Goal: Entertainment & Leisure: Consume media (video, audio)

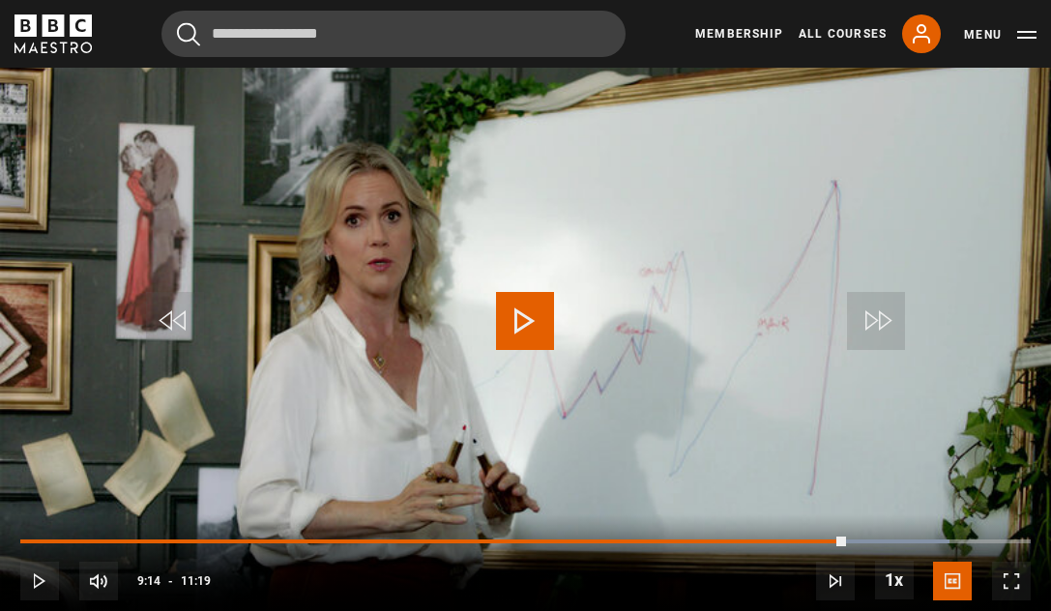
scroll to position [901, 0]
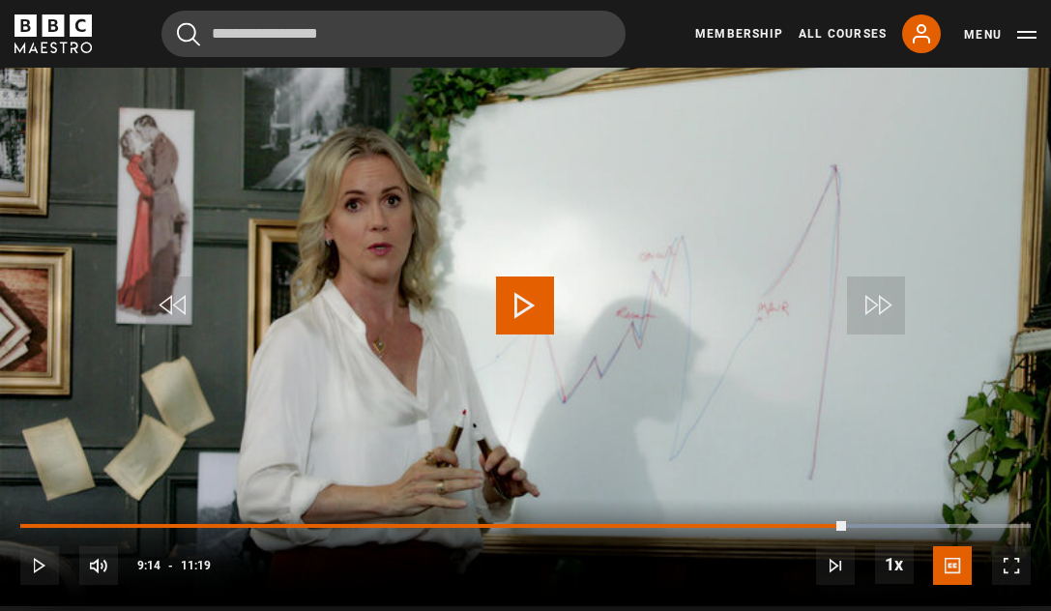
click at [518, 305] on span "Video Player" at bounding box center [525, 306] width 58 height 58
click at [164, 306] on span "Video Player" at bounding box center [175, 306] width 58 height 58
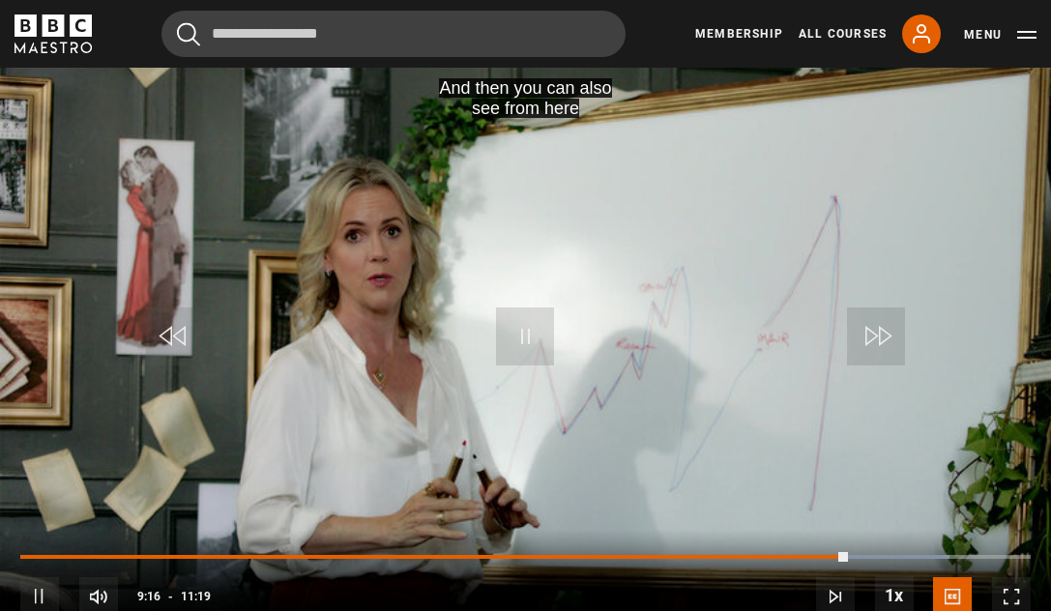
scroll to position [823, 0]
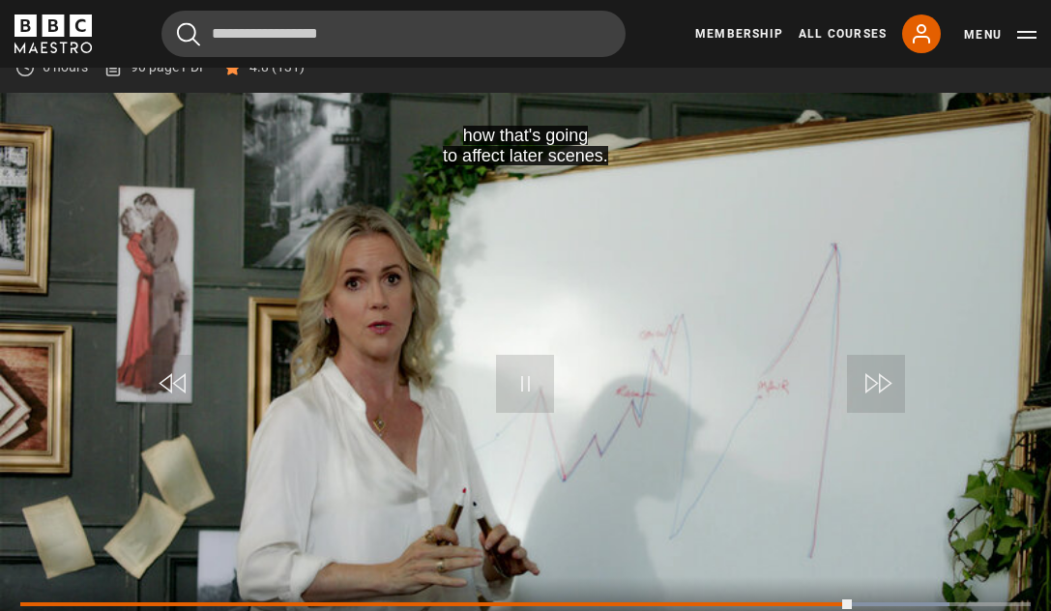
click at [187, 377] on span "Video Player" at bounding box center [175, 384] width 58 height 58
click at [539, 391] on span "Video Player" at bounding box center [525, 384] width 58 height 58
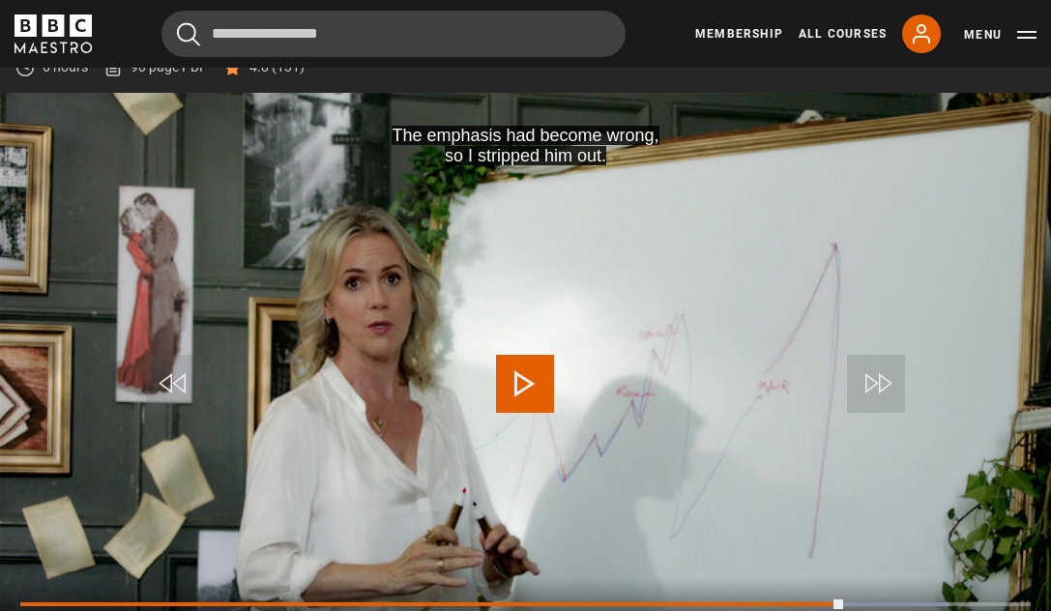
click at [539, 391] on span "Video Player" at bounding box center [525, 384] width 58 height 58
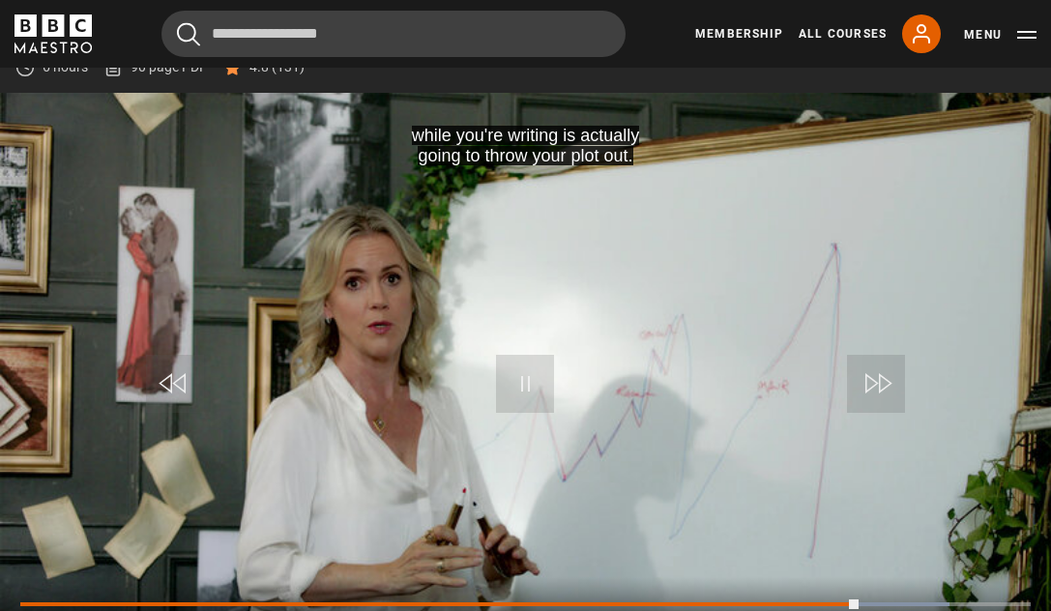
click at [534, 380] on span "Video Player" at bounding box center [525, 384] width 58 height 58
click at [535, 380] on span "Video Player" at bounding box center [525, 384] width 58 height 58
click at [179, 375] on span "Video Player" at bounding box center [175, 384] width 58 height 58
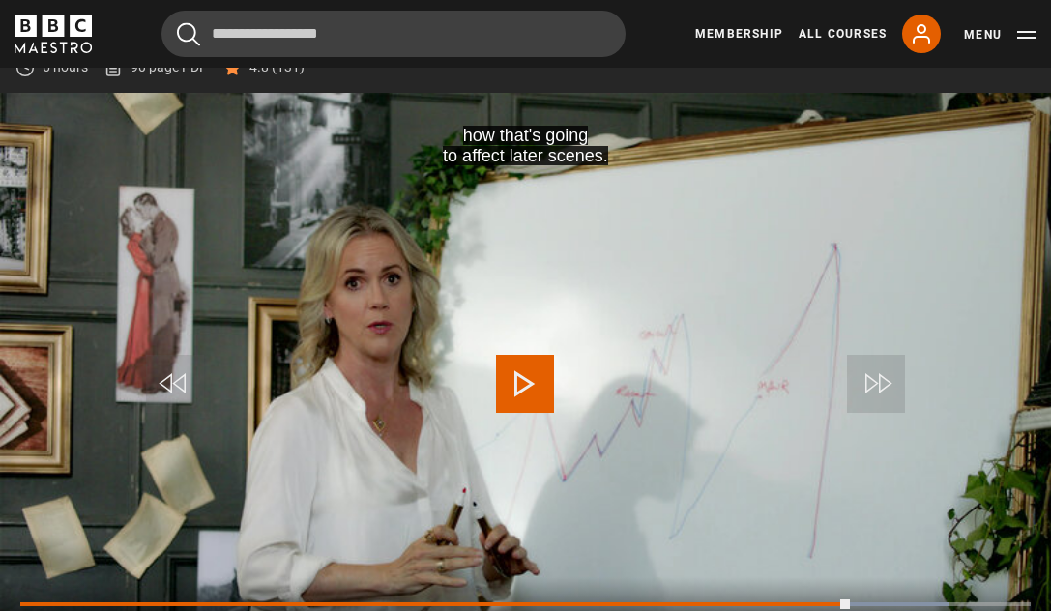
click at [179, 375] on span "Video Player" at bounding box center [175, 384] width 58 height 58
click at [536, 383] on span "Video Player" at bounding box center [525, 384] width 58 height 58
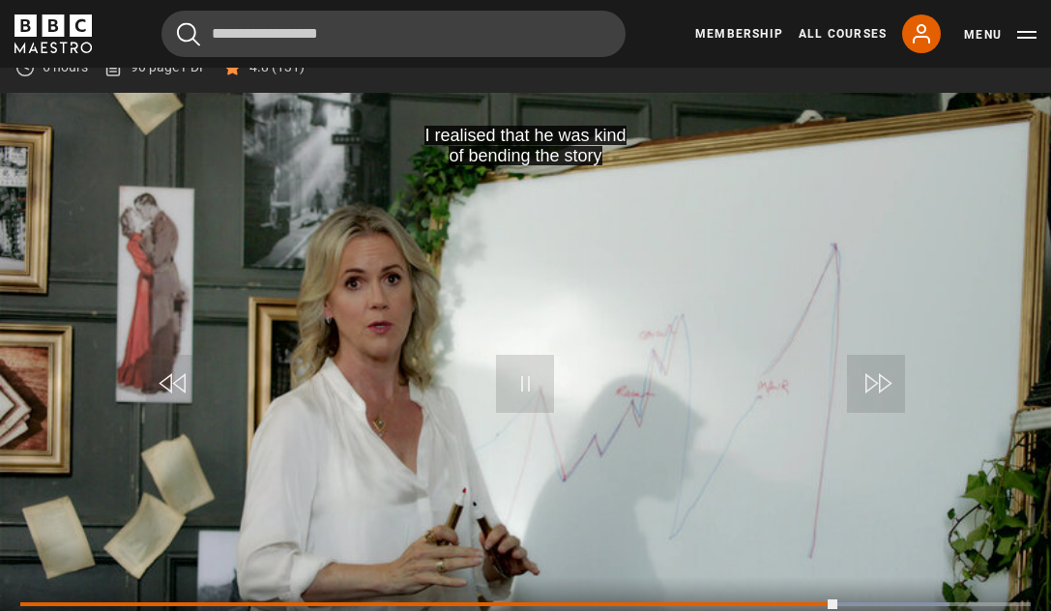
click at [168, 388] on span "Video Player" at bounding box center [175, 384] width 58 height 58
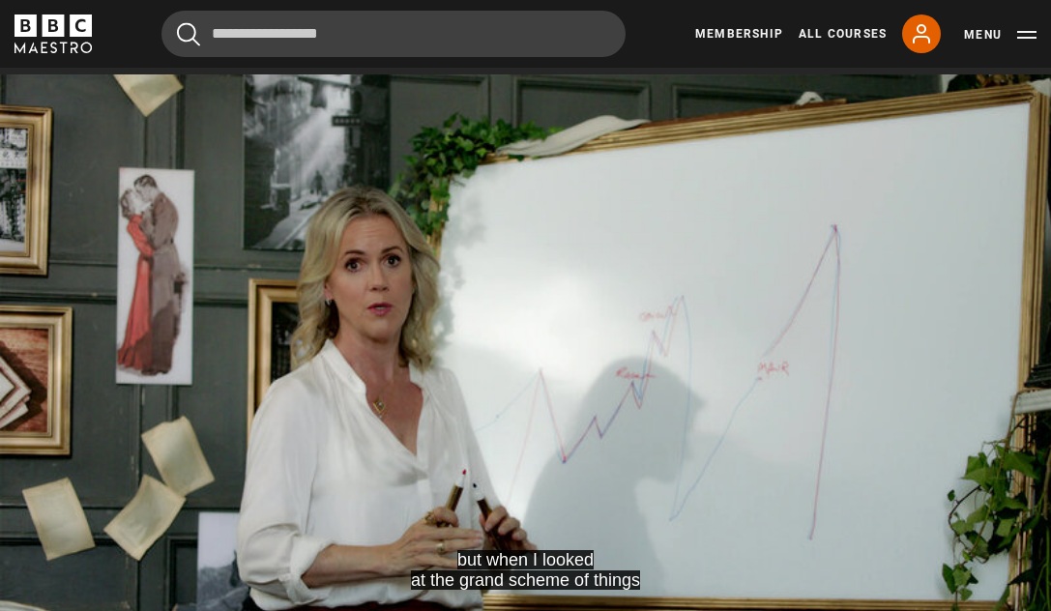
scroll to position [841, 0]
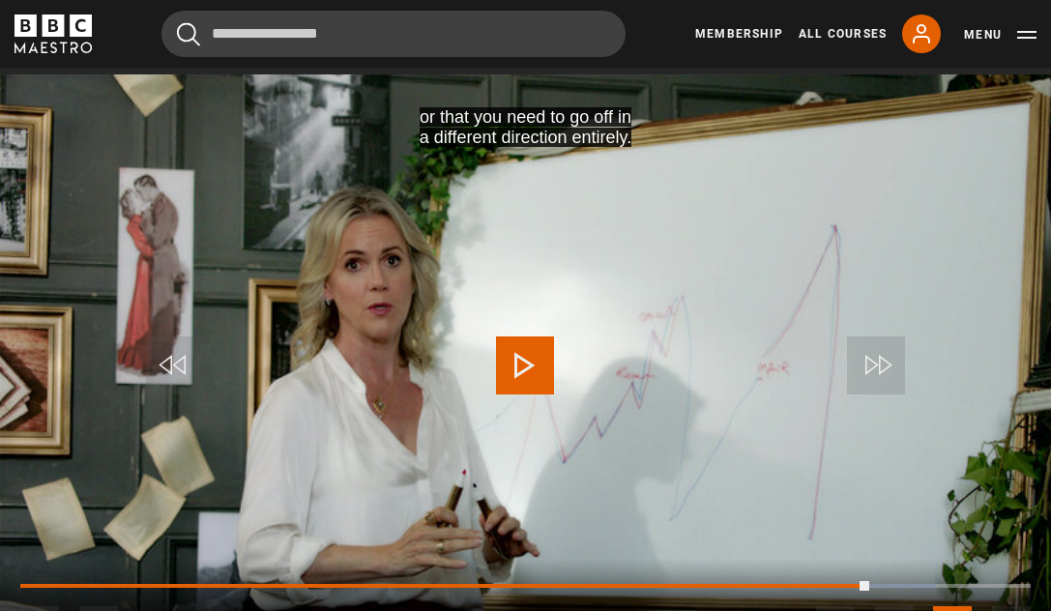
click at [416, 270] on video "Video Player" at bounding box center [525, 369] width 1051 height 591
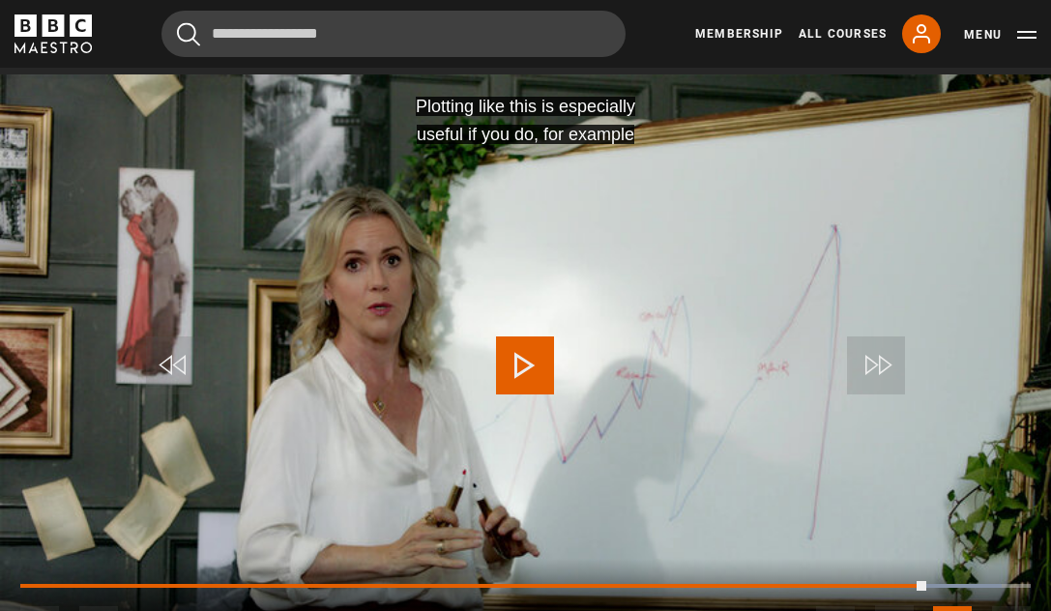
click at [185, 374] on span "Video Player" at bounding box center [175, 366] width 58 height 58
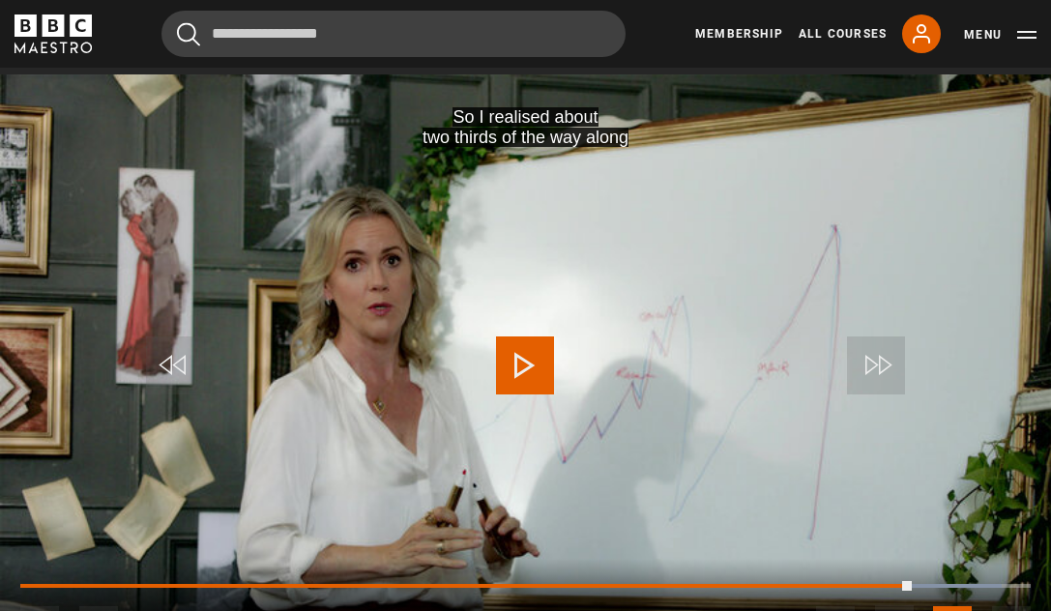
click at [185, 374] on span "Video Player" at bounding box center [175, 366] width 58 height 58
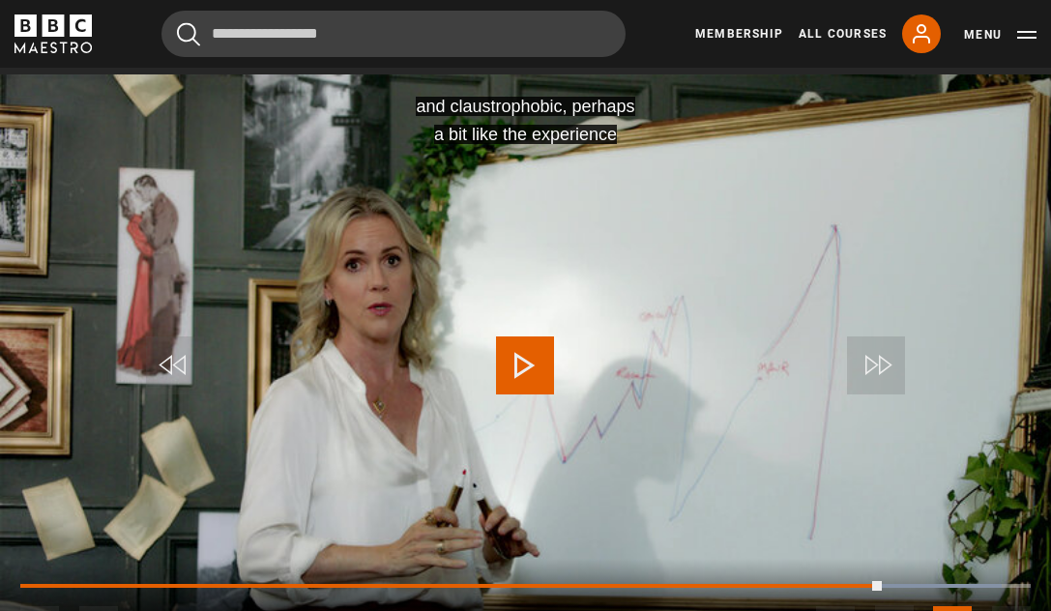
click at [543, 360] on span "Video Player" at bounding box center [525, 366] width 58 height 58
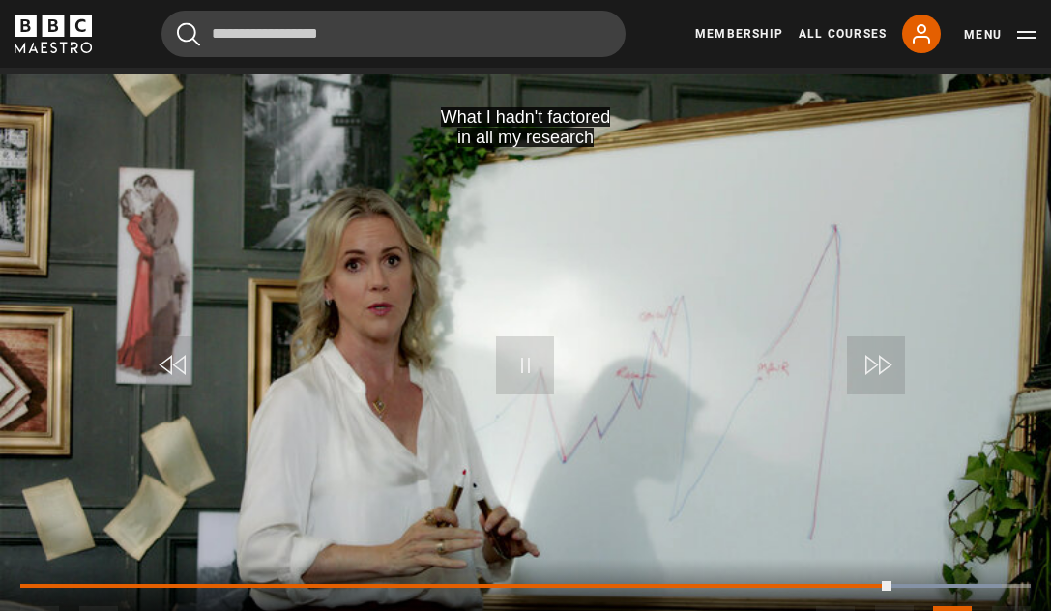
click at [521, 377] on span "Video Player" at bounding box center [525, 366] width 58 height 58
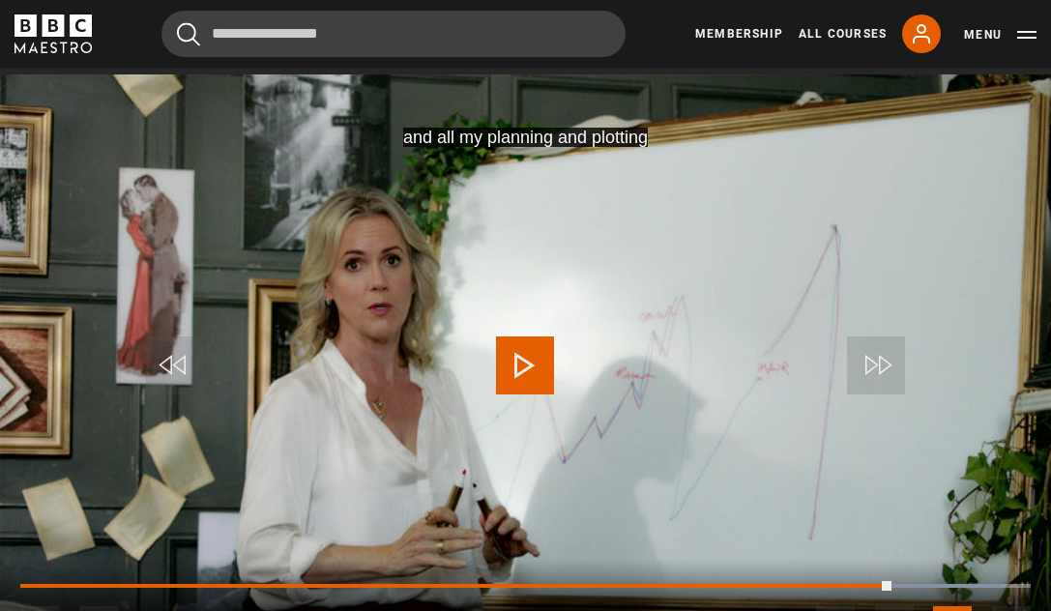
click at [189, 357] on span "Video Player" at bounding box center [175, 366] width 58 height 58
click at [505, 357] on span "Video Player" at bounding box center [525, 366] width 58 height 58
click at [159, 365] on span "Video Player" at bounding box center [175, 366] width 58 height 58
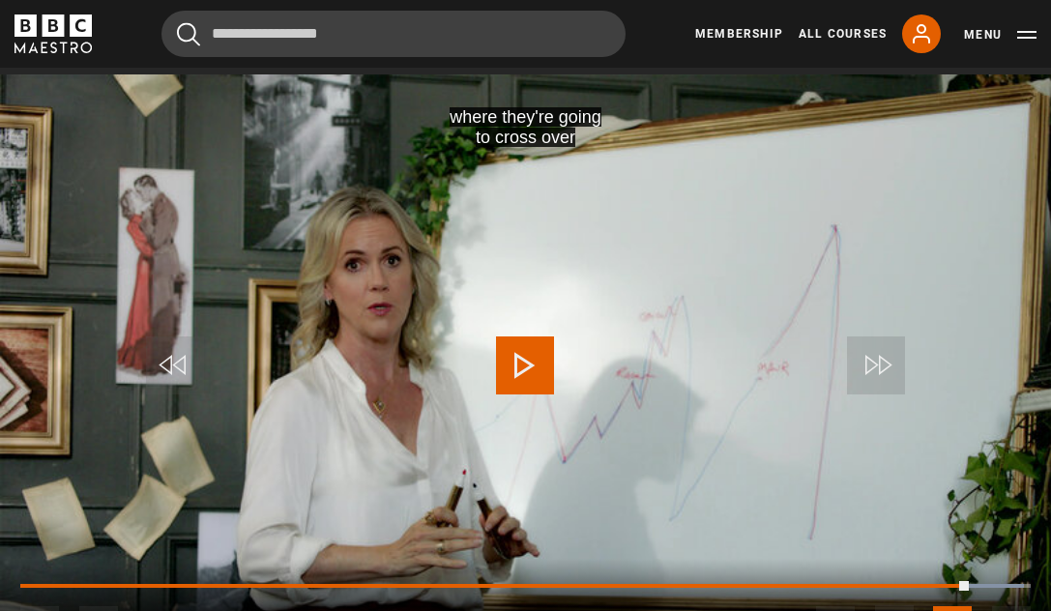
click at [160, 367] on span "Video Player" at bounding box center [175, 366] width 58 height 58
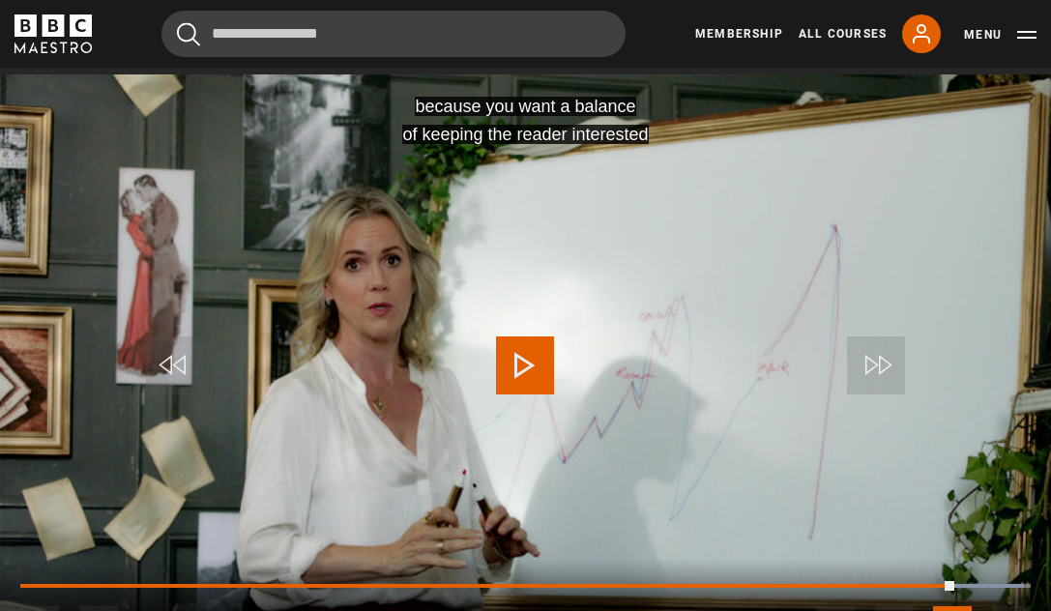
click at [160, 367] on span "Video Player" at bounding box center [175, 366] width 58 height 58
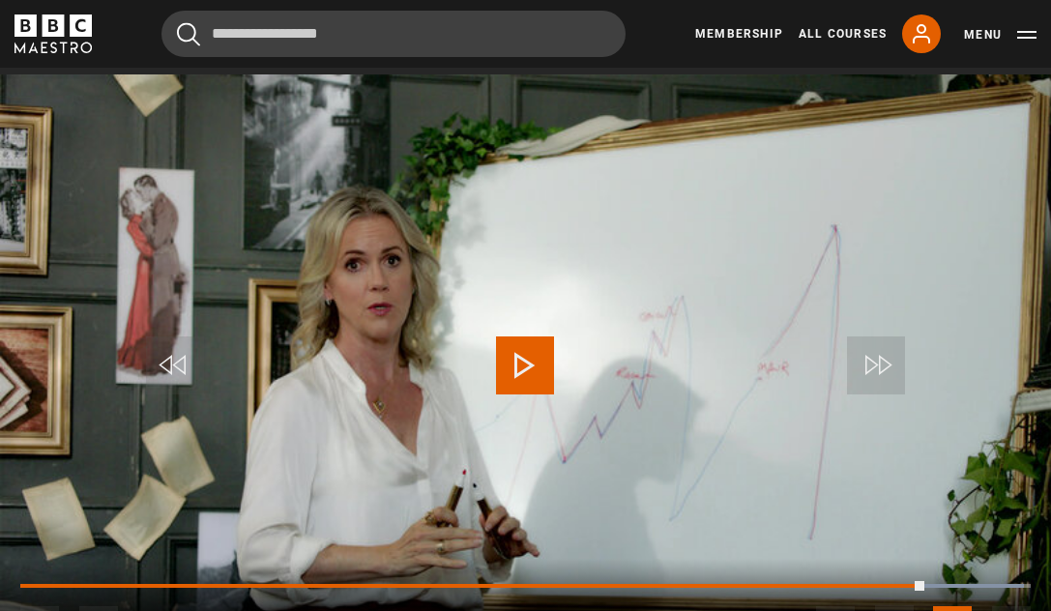
click at [528, 353] on span "Video Player" at bounding box center [525, 366] width 58 height 58
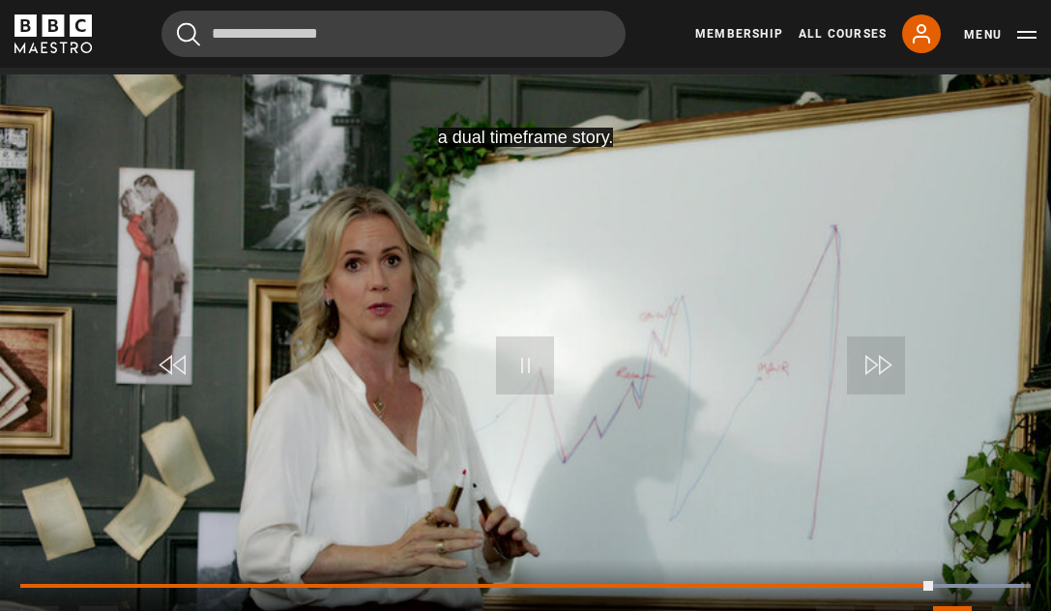
click at [528, 354] on span "Video Player" at bounding box center [525, 366] width 58 height 58
click at [542, 371] on span "Video Player" at bounding box center [525, 366] width 58 height 58
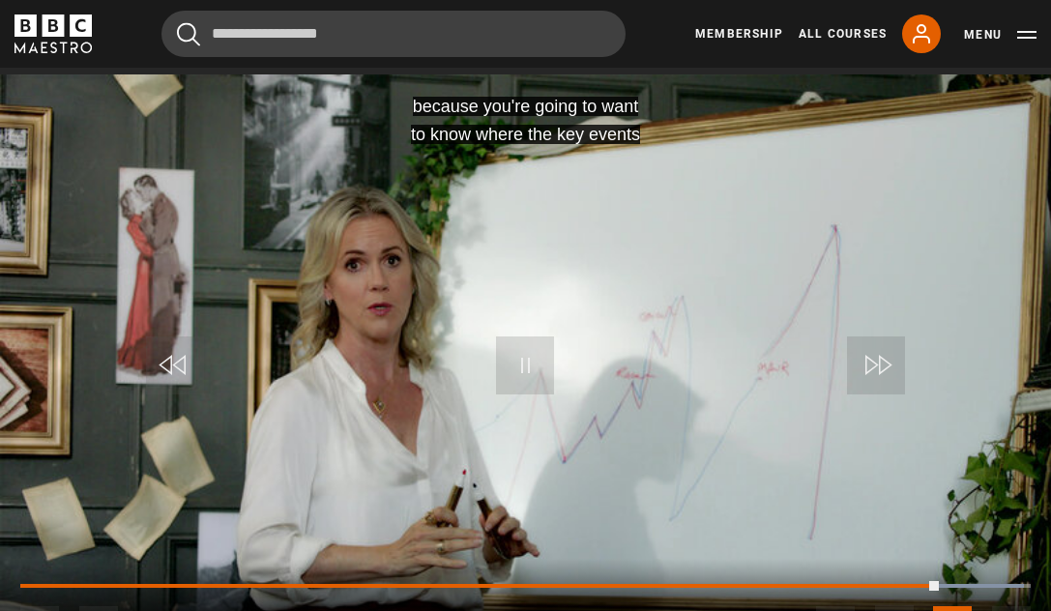
click at [538, 370] on span "Video Player" at bounding box center [525, 366] width 58 height 58
click at [538, 371] on span "Video Player" at bounding box center [525, 366] width 58 height 58
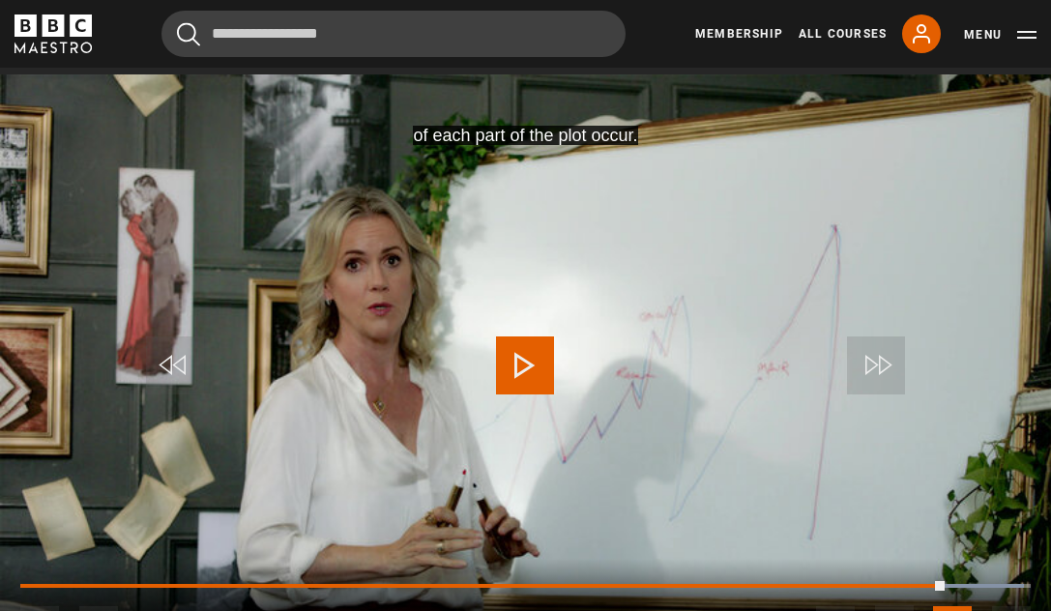
click at [541, 370] on span "Video Player" at bounding box center [525, 366] width 58 height 58
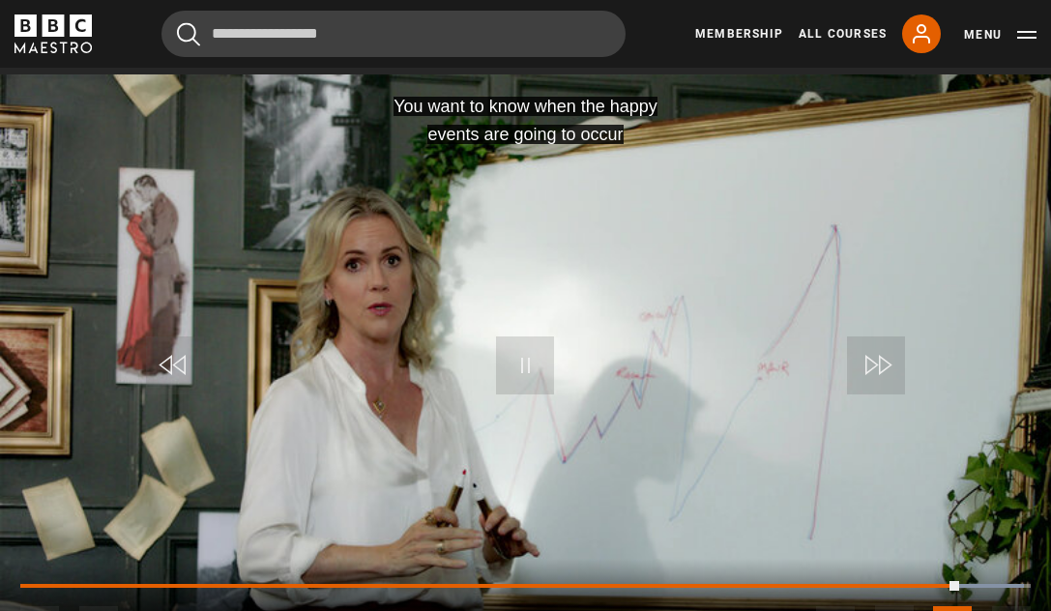
click at [535, 367] on span "Video Player" at bounding box center [525, 366] width 58 height 58
click at [148, 352] on span "Video Player" at bounding box center [175, 366] width 58 height 58
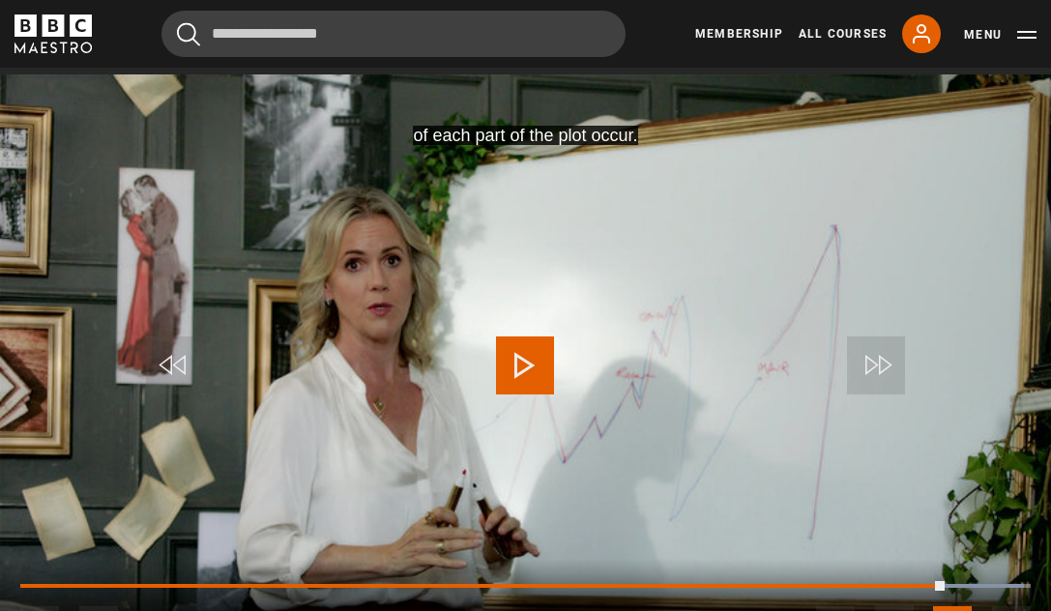
click at [148, 362] on span "Video Player" at bounding box center [175, 366] width 58 height 58
click at [510, 352] on span "Video Player" at bounding box center [525, 366] width 58 height 58
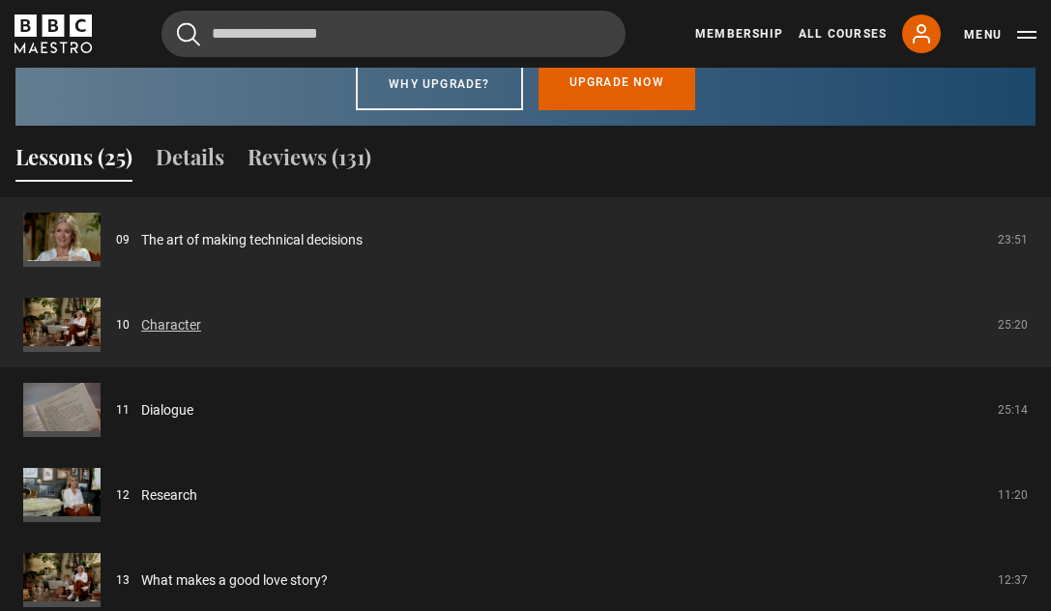
scroll to position [1670, 0]
